Goal: Book appointment/travel/reservation

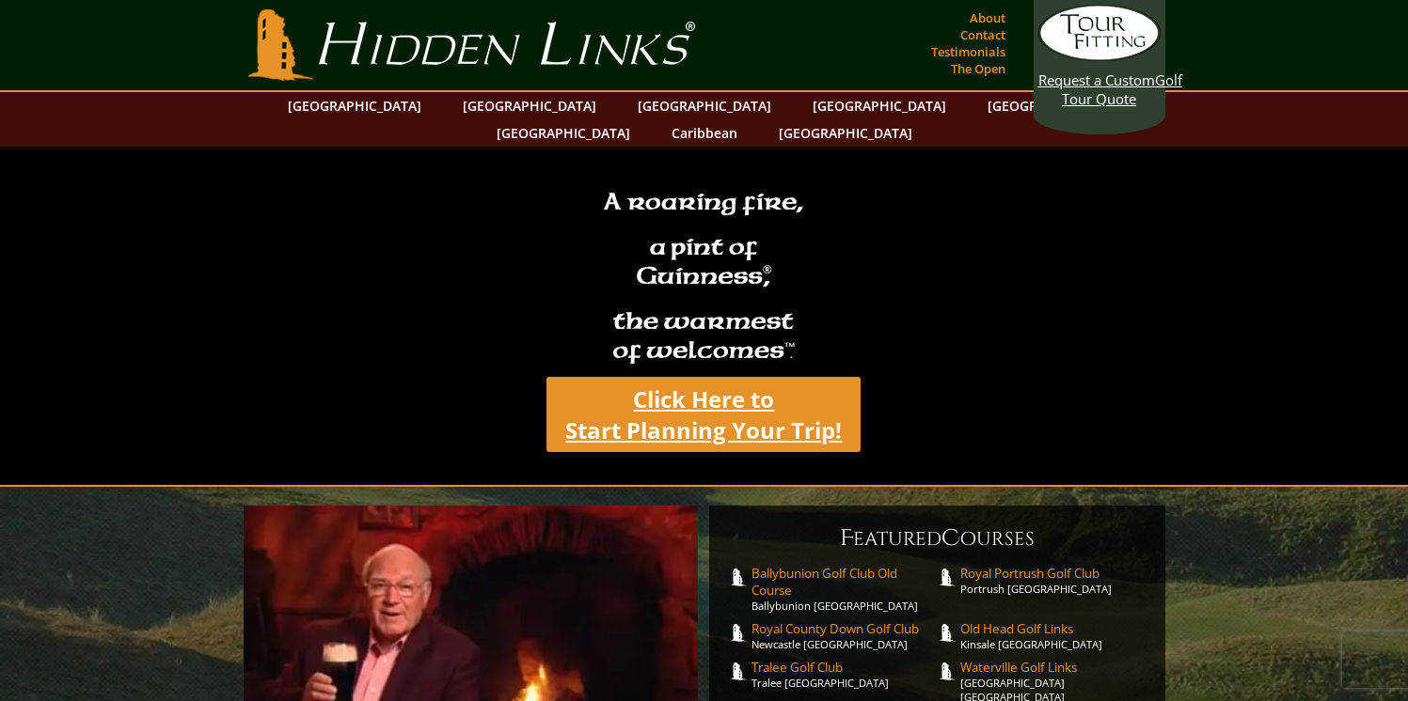
click at [806, 400] on link "Click Here to Start Planning Your Trip!" at bounding box center [703, 414] width 314 height 75
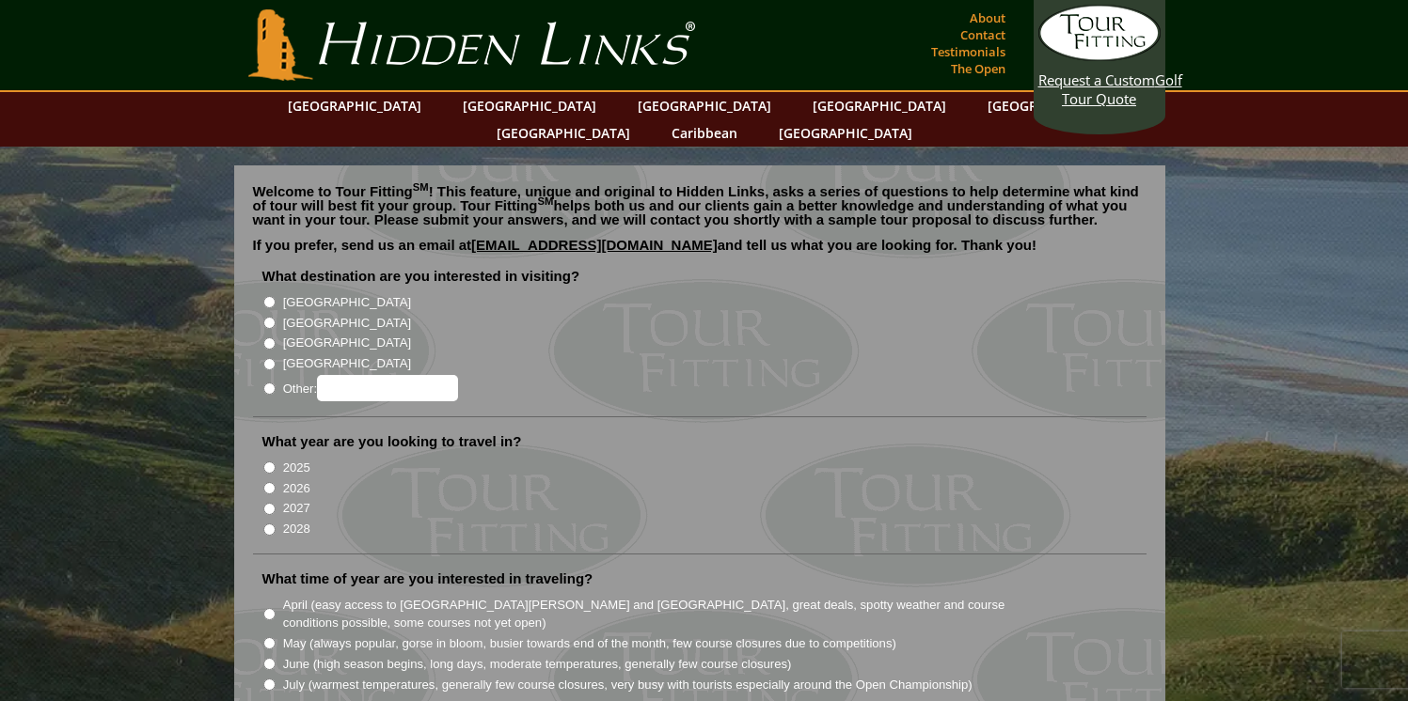
click at [308, 314] on label "[GEOGRAPHIC_DATA]" at bounding box center [347, 323] width 128 height 19
click at [276, 317] on input "[GEOGRAPHIC_DATA]" at bounding box center [269, 323] width 12 height 12
radio input "true"
click at [307, 314] on label "[GEOGRAPHIC_DATA]" at bounding box center [347, 323] width 128 height 19
click at [276, 317] on input "[GEOGRAPHIC_DATA]" at bounding box center [269, 323] width 12 height 12
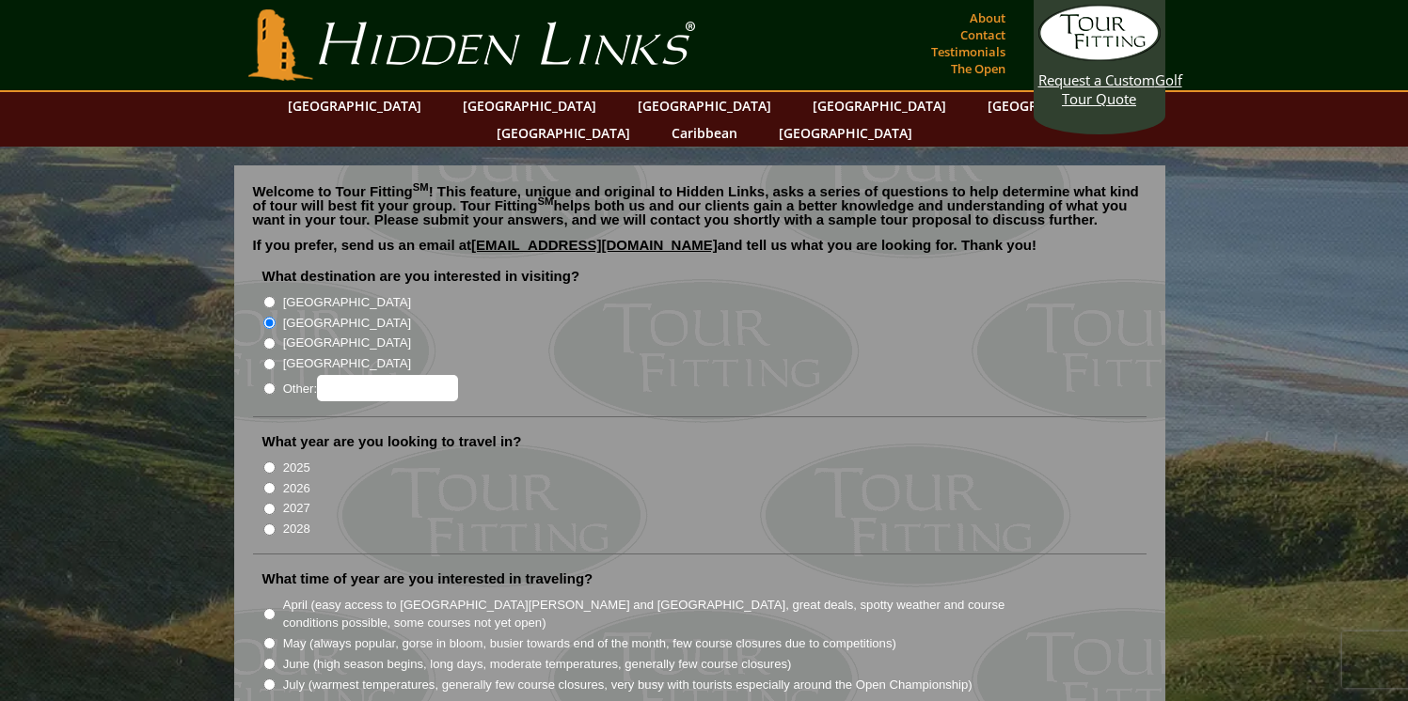
click at [307, 293] on label "[GEOGRAPHIC_DATA]" at bounding box center [347, 302] width 128 height 19
click at [276, 296] on input "[GEOGRAPHIC_DATA]" at bounding box center [269, 302] width 12 height 12
radio input "true"
click at [292, 480] on label "2026" at bounding box center [296, 489] width 27 height 19
click at [276, 482] on input "2026" at bounding box center [269, 488] width 12 height 12
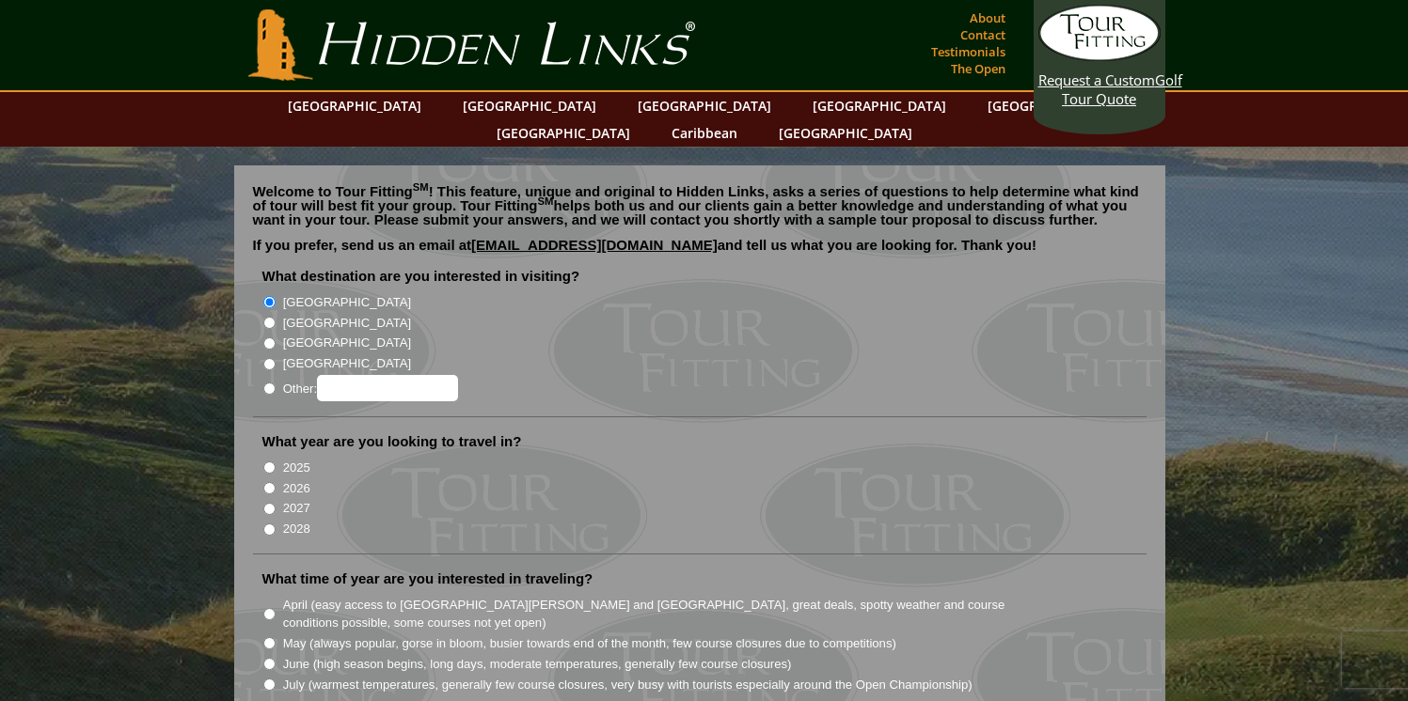
radio input "true"
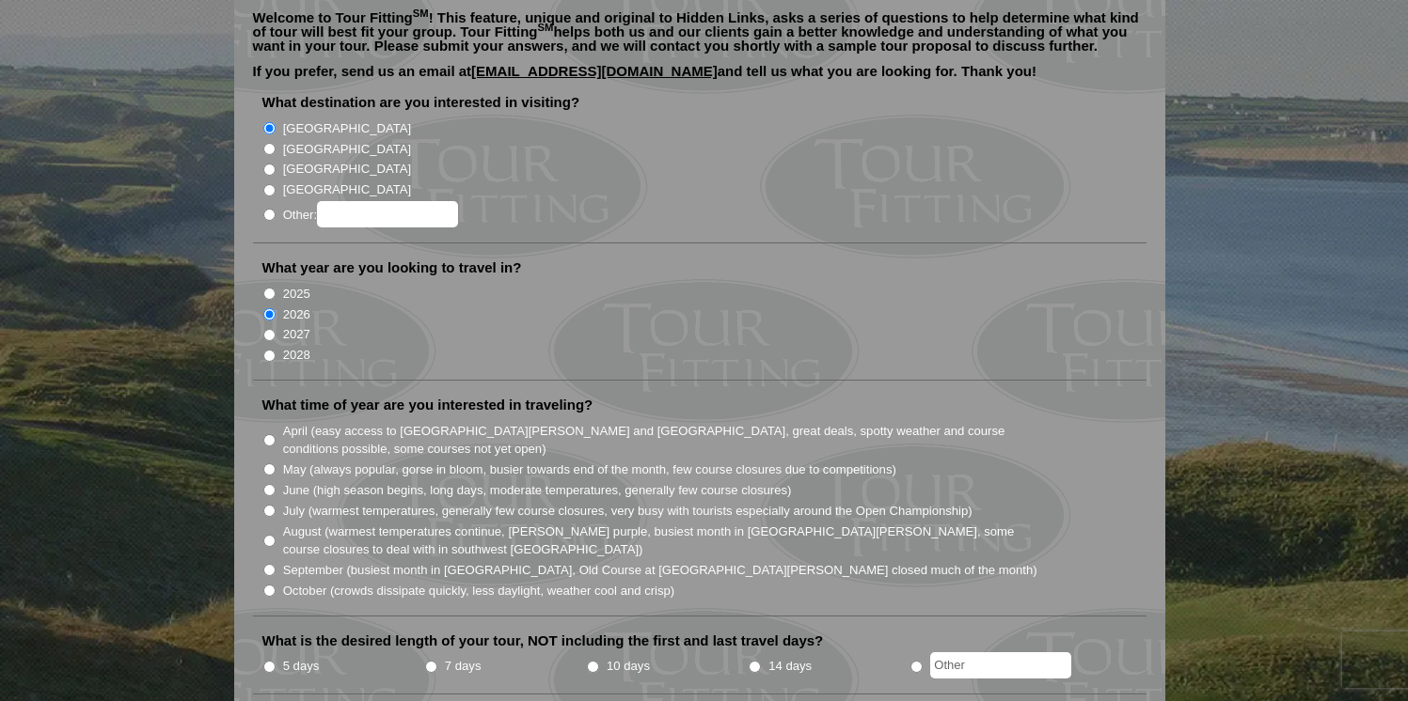
scroll to position [174, 0]
click at [272, 464] on input "May (always popular, gorse in bloom, busier towards end of the month, few cours…" at bounding box center [269, 470] width 12 height 12
radio input "true"
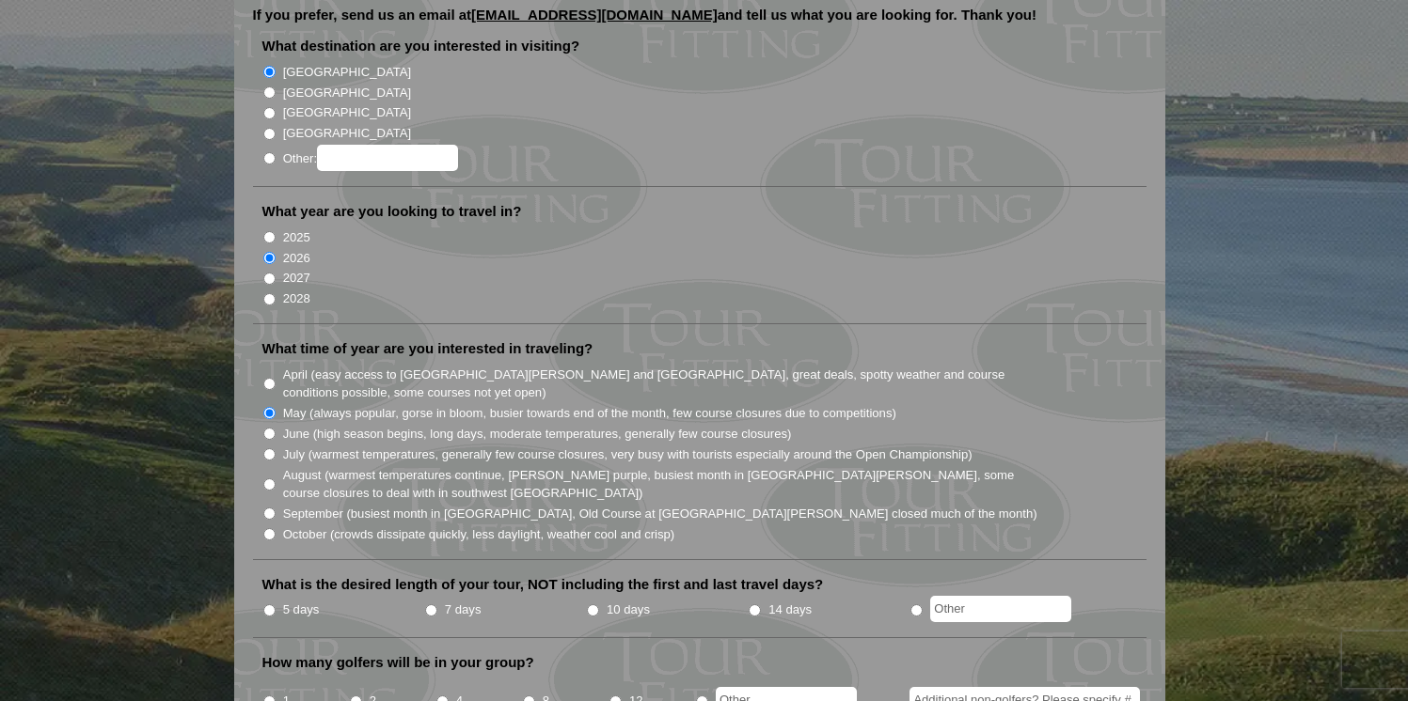
scroll to position [231, 0]
click at [309, 600] on label "5 days" at bounding box center [301, 609] width 37 height 19
click at [276, 604] on input "5 days" at bounding box center [269, 610] width 12 height 12
radio input "true"
